Goal: Check status: Check status

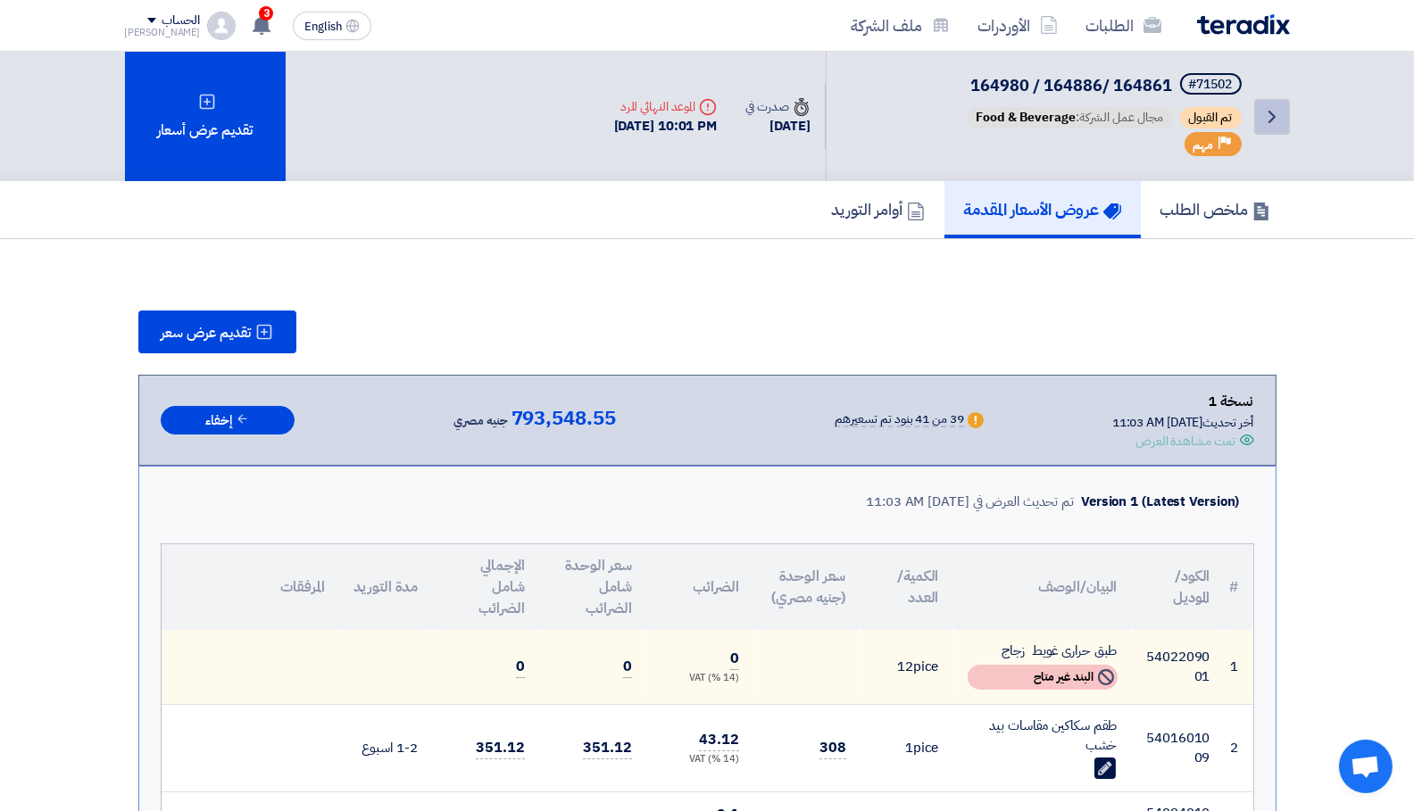
click at [1274, 118] on icon "Back" at bounding box center [1271, 116] width 21 height 21
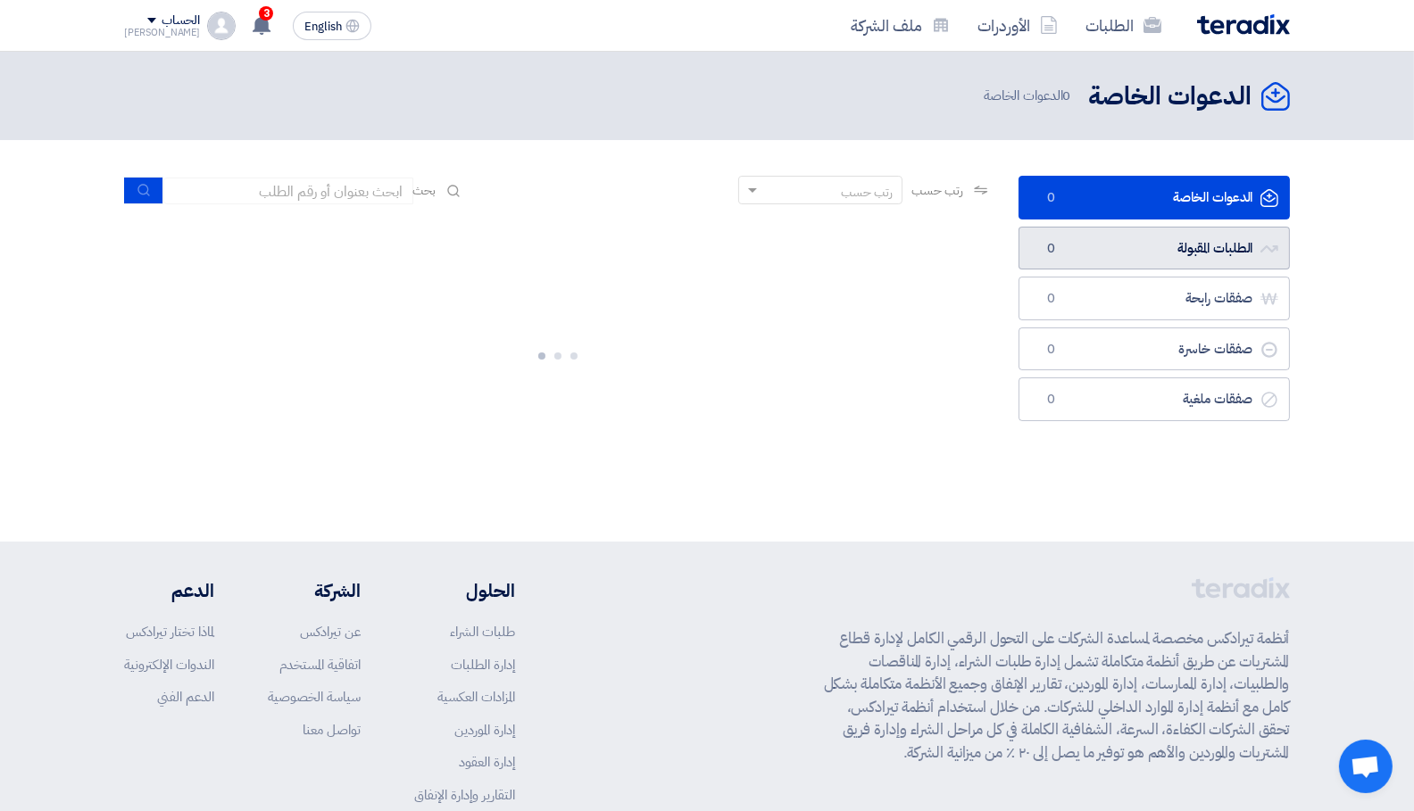
click at [1138, 243] on link "الطلبات المقبولة الطلبات المقبولة 0" at bounding box center [1153, 249] width 271 height 44
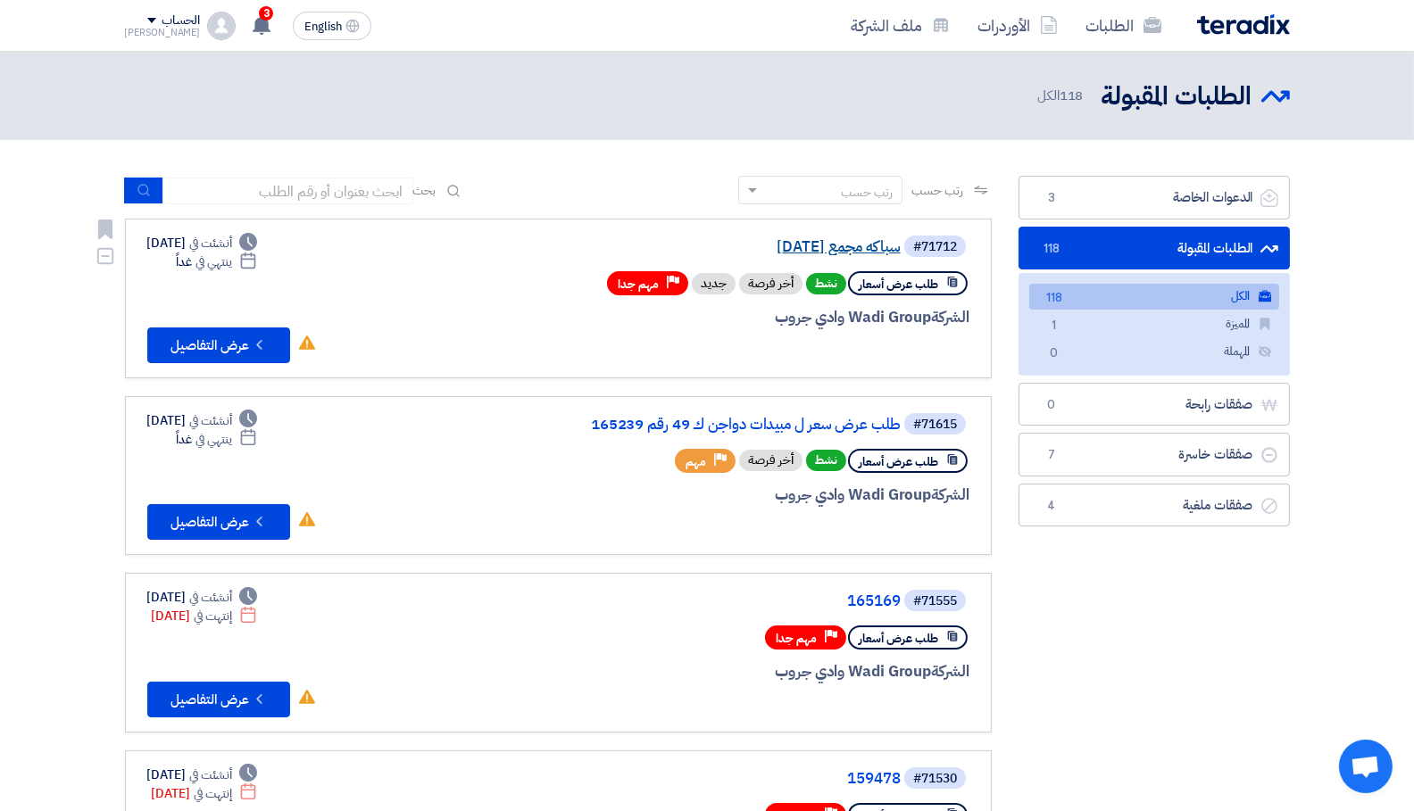
click at [772, 248] on link "سباكه مجمع [DATE]" at bounding box center [721, 247] width 357 height 16
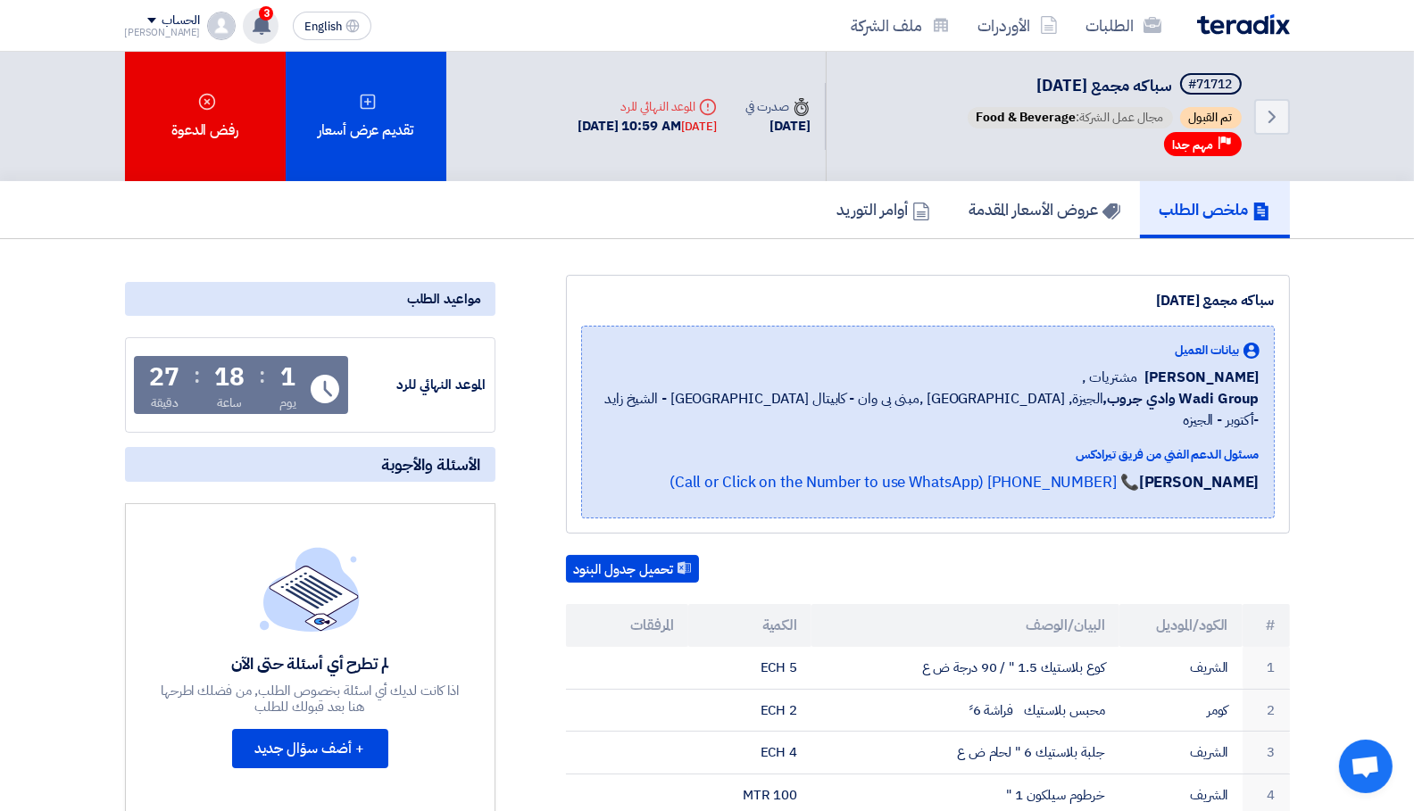
click at [249, 31] on div "3 قام بتعديل علي طلبه سباكه مجمع [DATE] - شاهد التعديلات 52 minutes ago تم نشر …" at bounding box center [261, 26] width 36 height 36
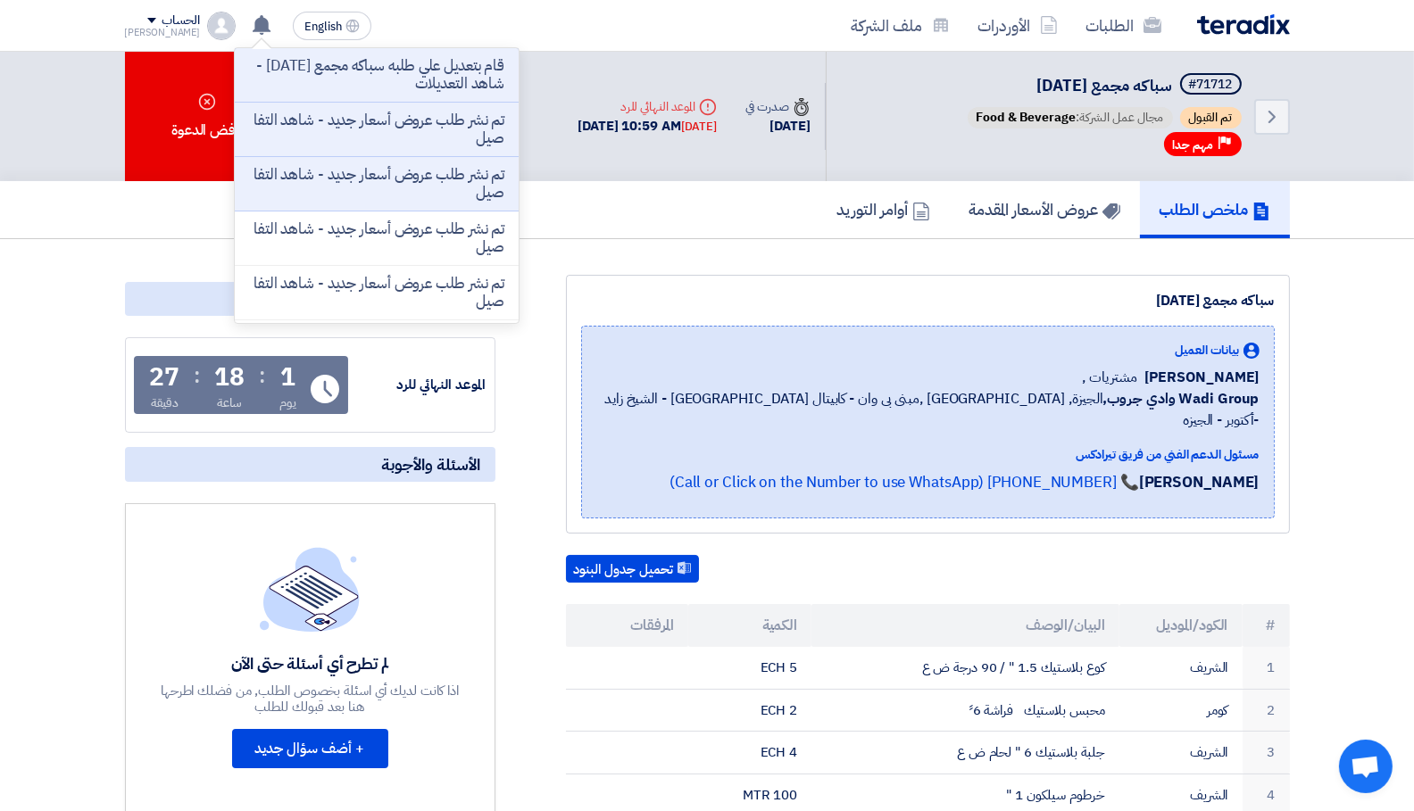
click at [326, 87] on p "قام بتعديل علي طلبه سباكه مجمع [DATE] - شاهد التعديلات" at bounding box center [376, 75] width 255 height 36
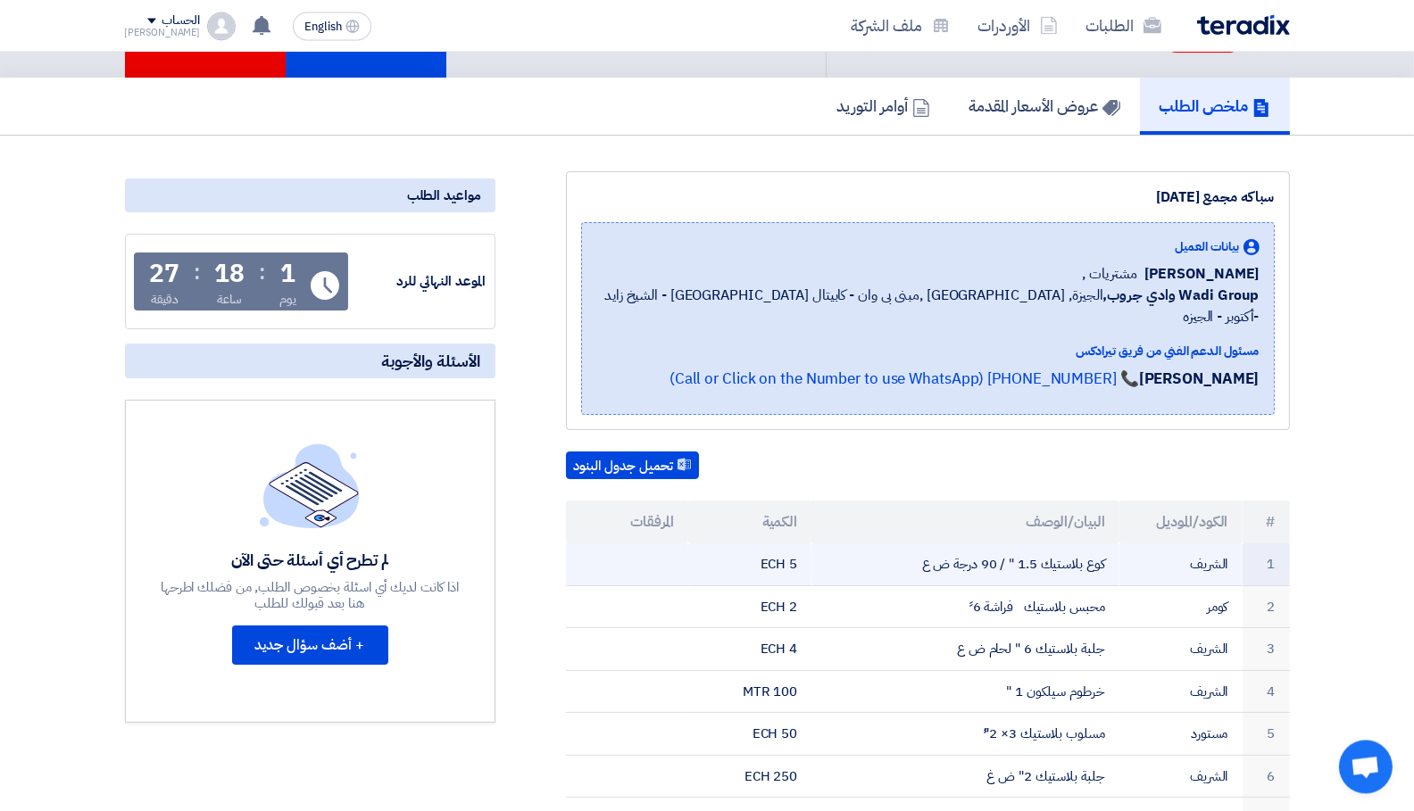
scroll to position [284, 0]
